Goal: Task Accomplishment & Management: Use online tool/utility

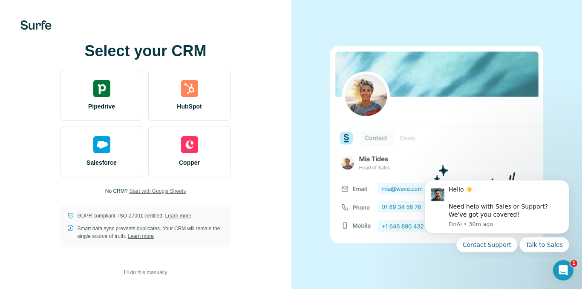
click at [141, 194] on span "Start with Google Sheets" at bounding box center [157, 191] width 57 height 8
